Goal: Navigation & Orientation: Find specific page/section

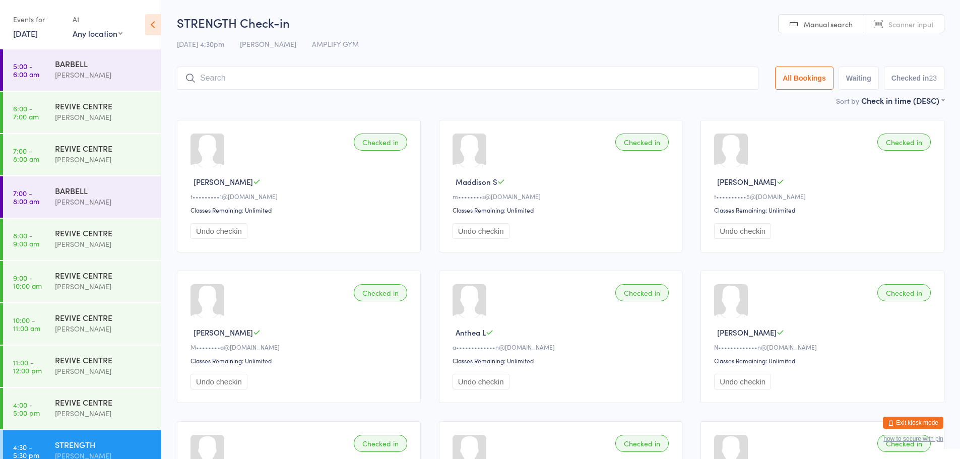
click at [907, 423] on button "Exit kiosk mode" at bounding box center [913, 423] width 60 height 12
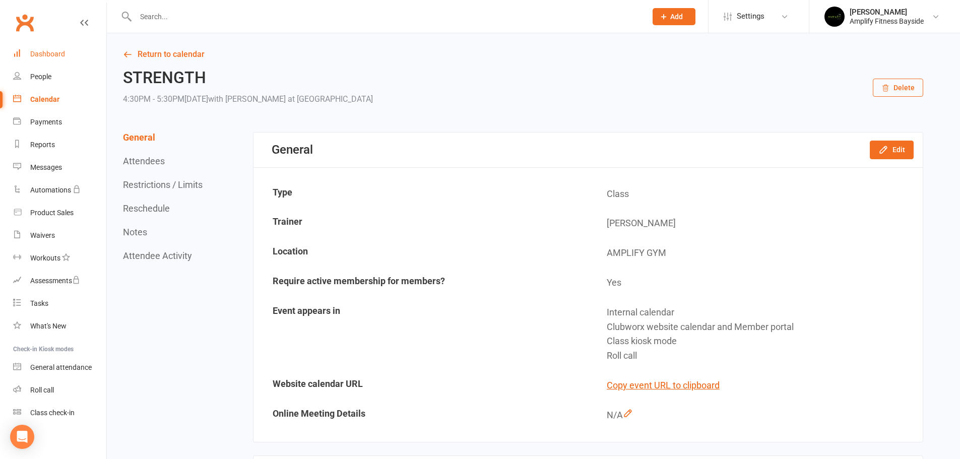
click at [49, 55] on div "Dashboard" at bounding box center [47, 54] width 35 height 8
